Goal: Transaction & Acquisition: Purchase product/service

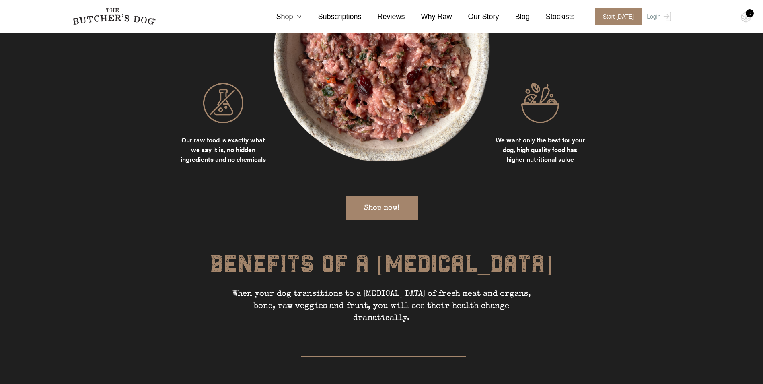
scroll to position [892, 0]
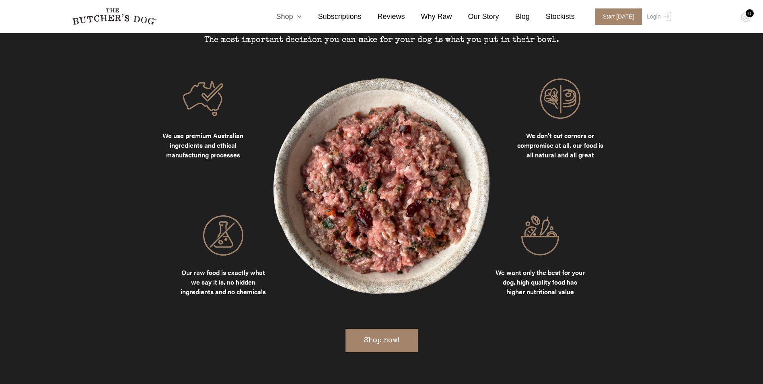
click at [302, 15] on link "Shop" at bounding box center [281, 16] width 42 height 11
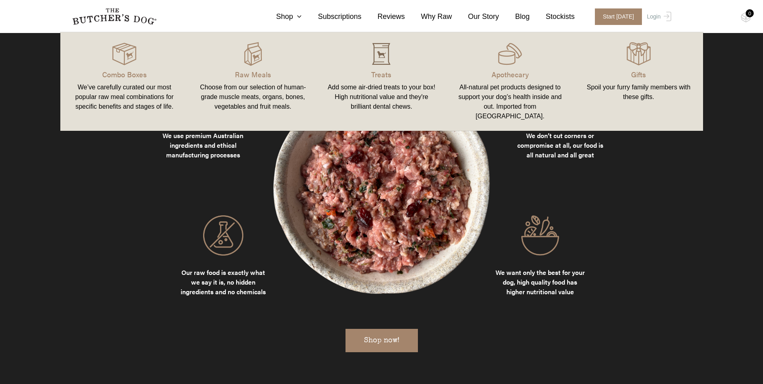
click at [387, 56] on img at bounding box center [381, 54] width 24 height 24
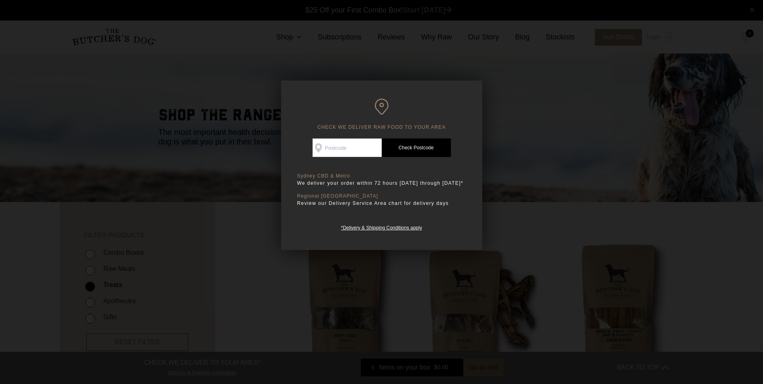
click at [333, 147] on input "Check Availability At" at bounding box center [347, 147] width 69 height 19
type input "4113"
click at [399, 149] on link "Check Postcode" at bounding box center [416, 147] width 69 height 19
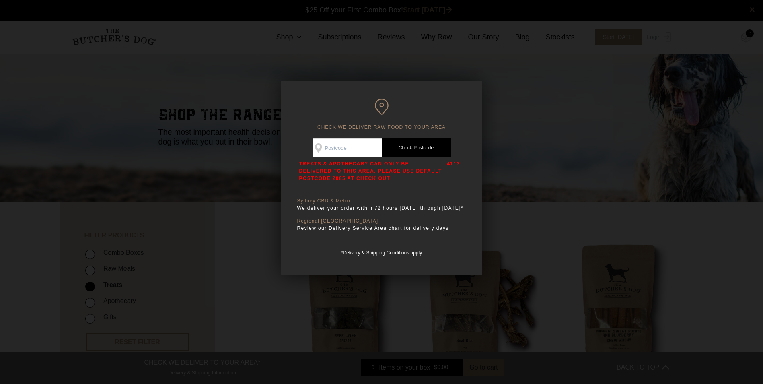
click at [512, 130] on div at bounding box center [381, 192] width 763 height 384
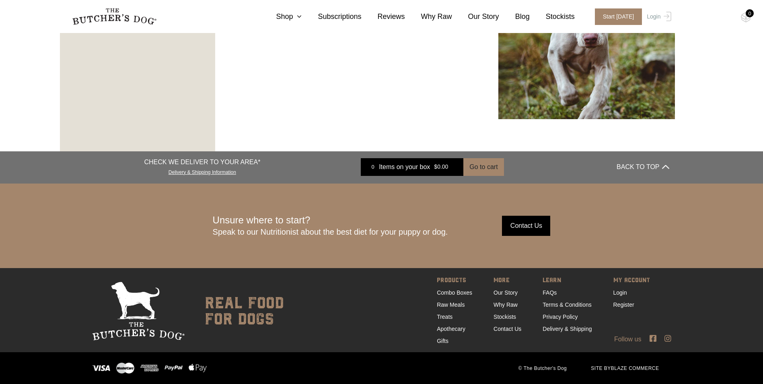
scroll to position [1373, 0]
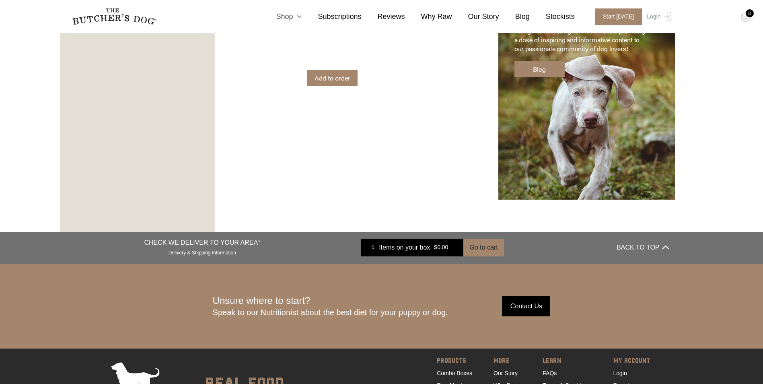
click at [302, 15] on link "Shop" at bounding box center [281, 16] width 42 height 11
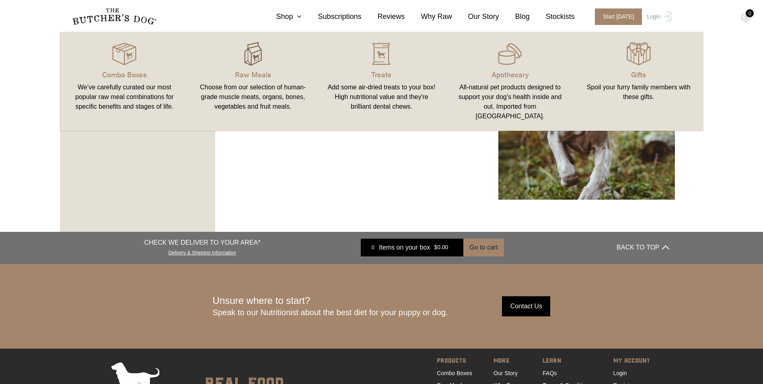
click at [261, 50] on img at bounding box center [253, 54] width 24 height 24
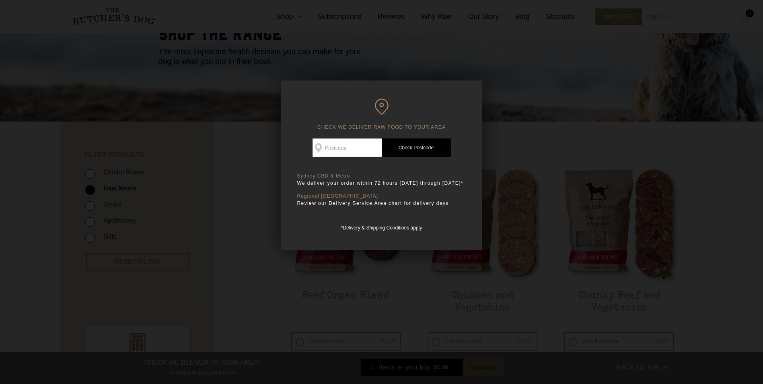
scroll to position [80, 0]
drag, startPoint x: 571, startPoint y: 128, endPoint x: 574, endPoint y: 132, distance: 4.7
click at [574, 132] on div at bounding box center [381, 192] width 763 height 384
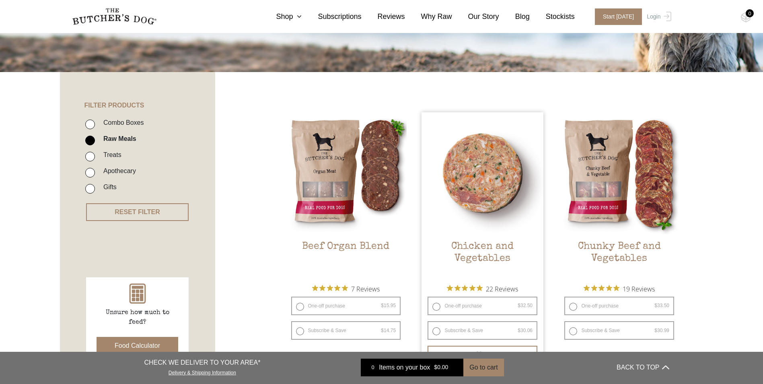
scroll to position [121, 0]
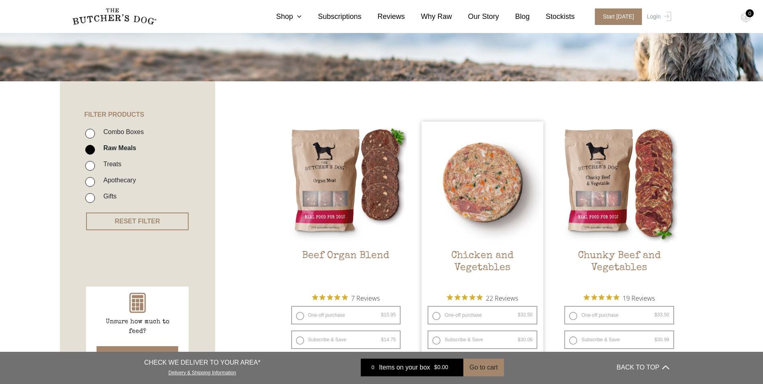
click at [475, 177] on img at bounding box center [483, 182] width 122 height 122
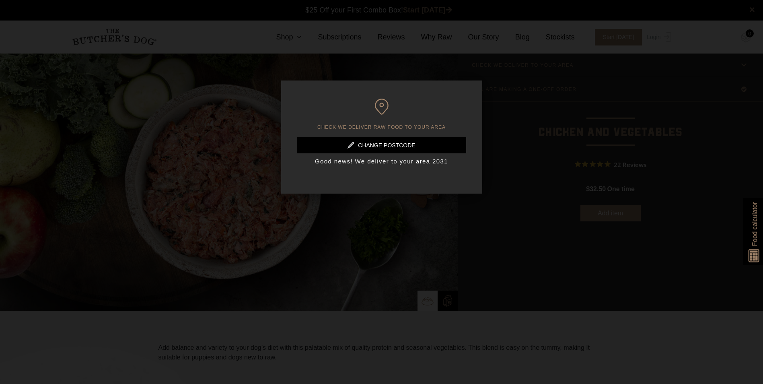
click at [432, 228] on div at bounding box center [381, 192] width 763 height 384
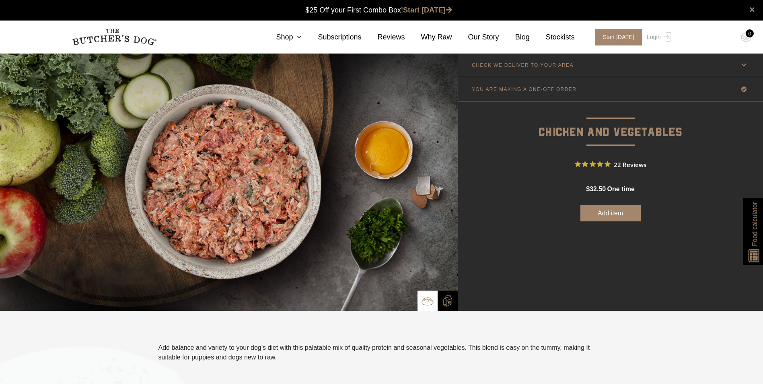
click at [743, 60] on icon at bounding box center [744, 65] width 10 height 10
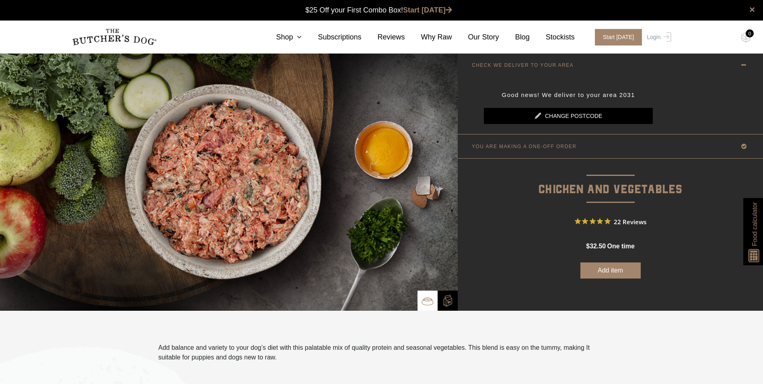
click at [743, 61] on icon at bounding box center [744, 65] width 10 height 10
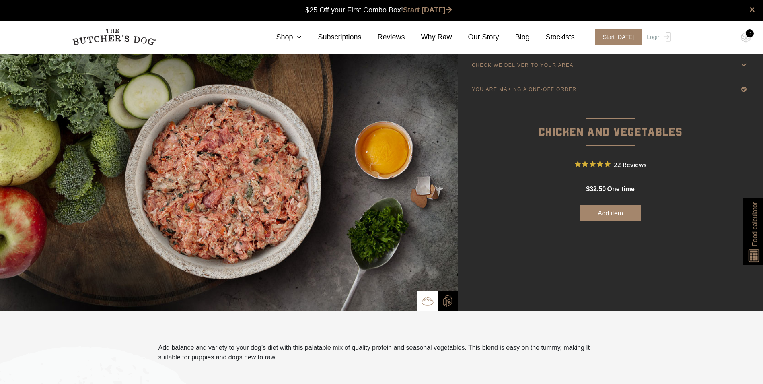
click at [743, 88] on icon at bounding box center [744, 89] width 10 height 10
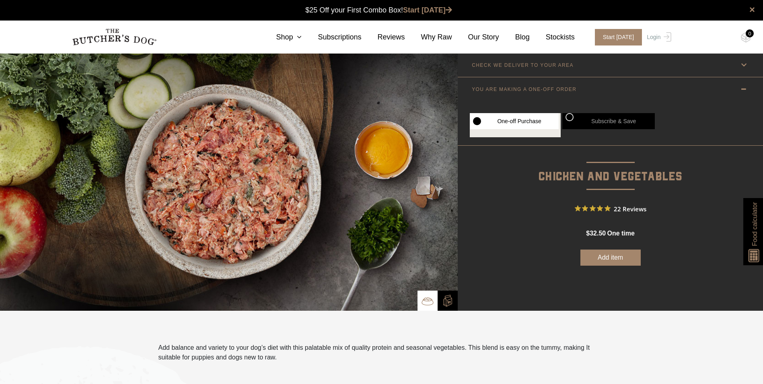
click at [743, 88] on icon at bounding box center [744, 89] width 10 height 10
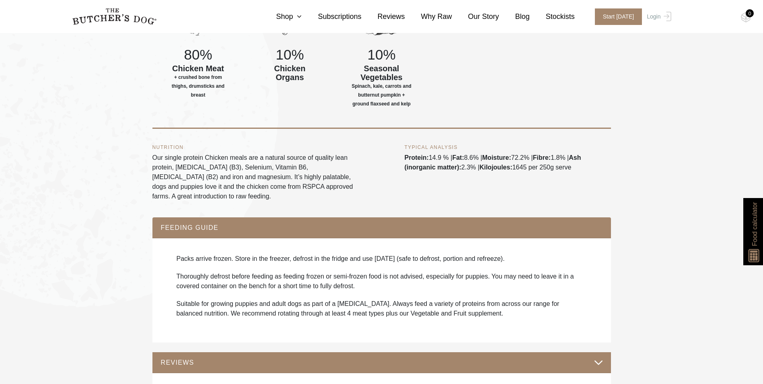
scroll to position [442, 0]
